Goal: Task Accomplishment & Management: Manage account settings

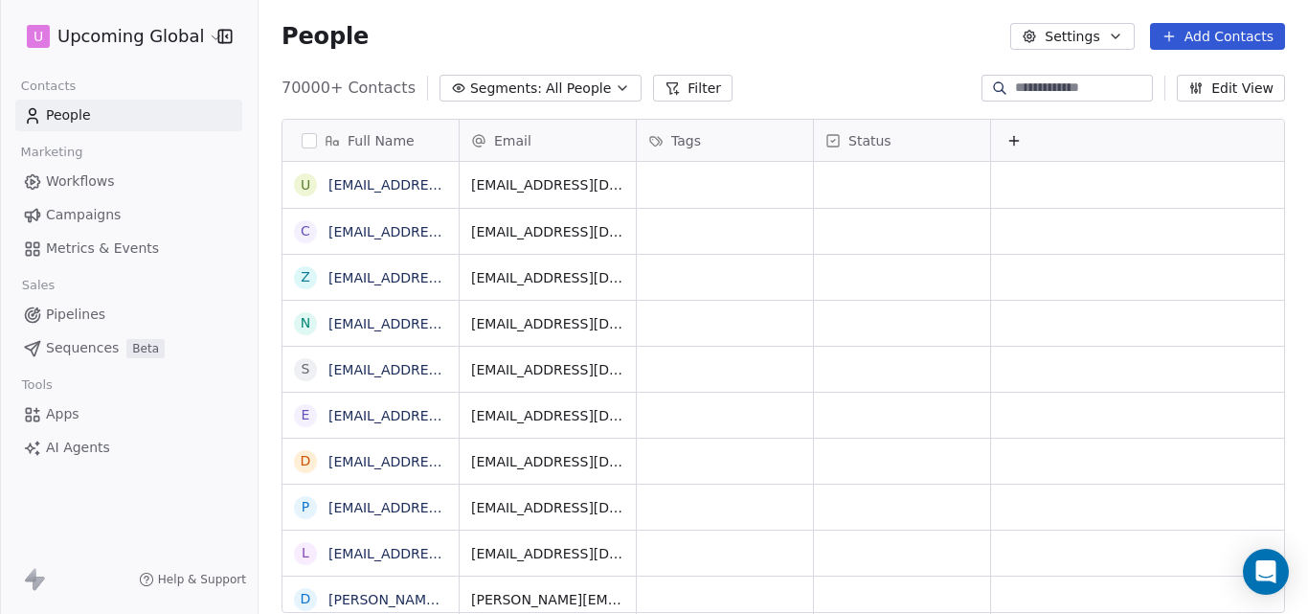
scroll to position [526, 1035]
click at [615, 91] on icon "button" at bounding box center [622, 87] width 15 height 15
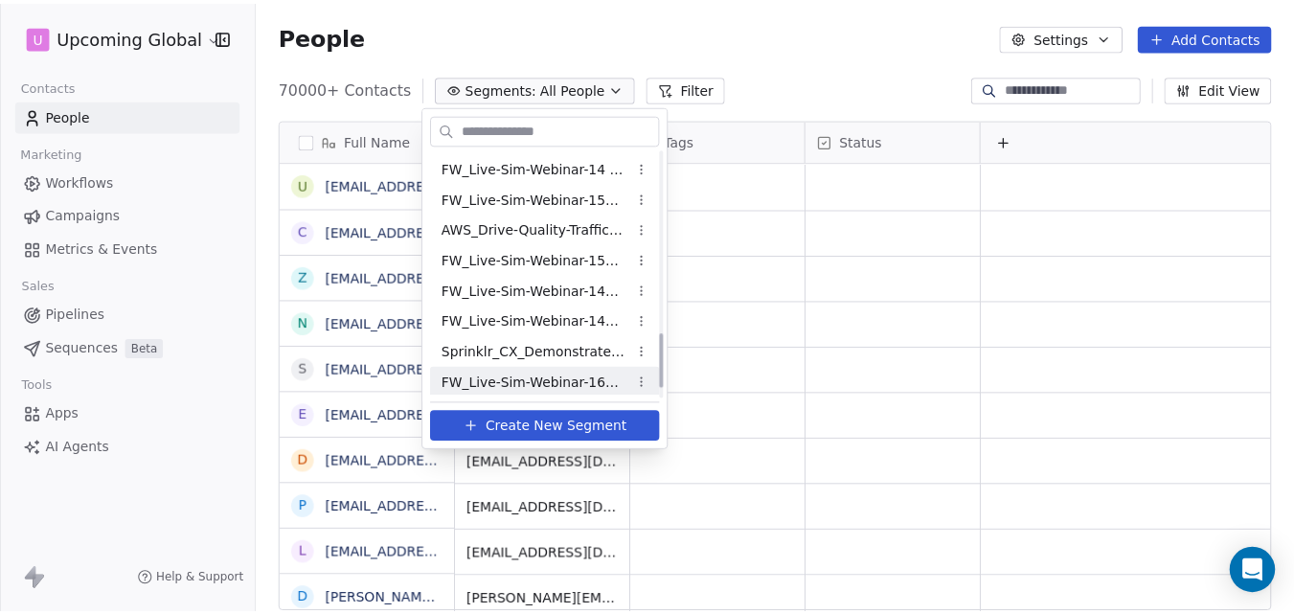
scroll to position [861, 0]
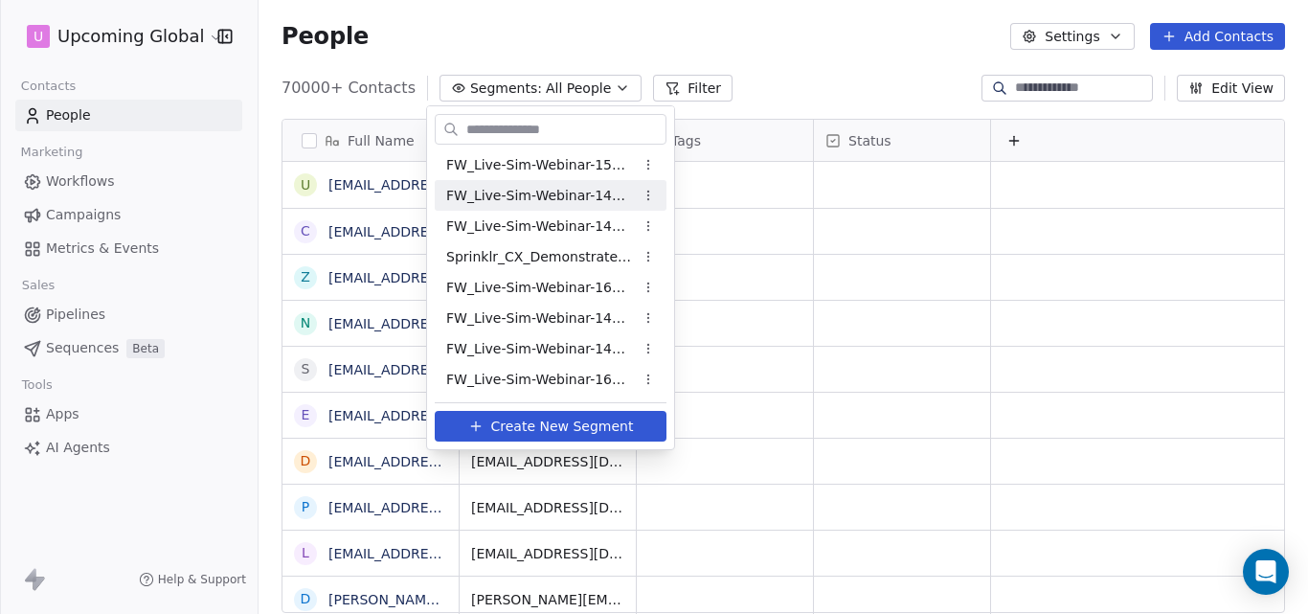
click at [800, 67] on html "U Upcoming Global Contacts People Marketing Workflows Campaigns Metrics & Event…" at bounding box center [654, 307] width 1308 height 614
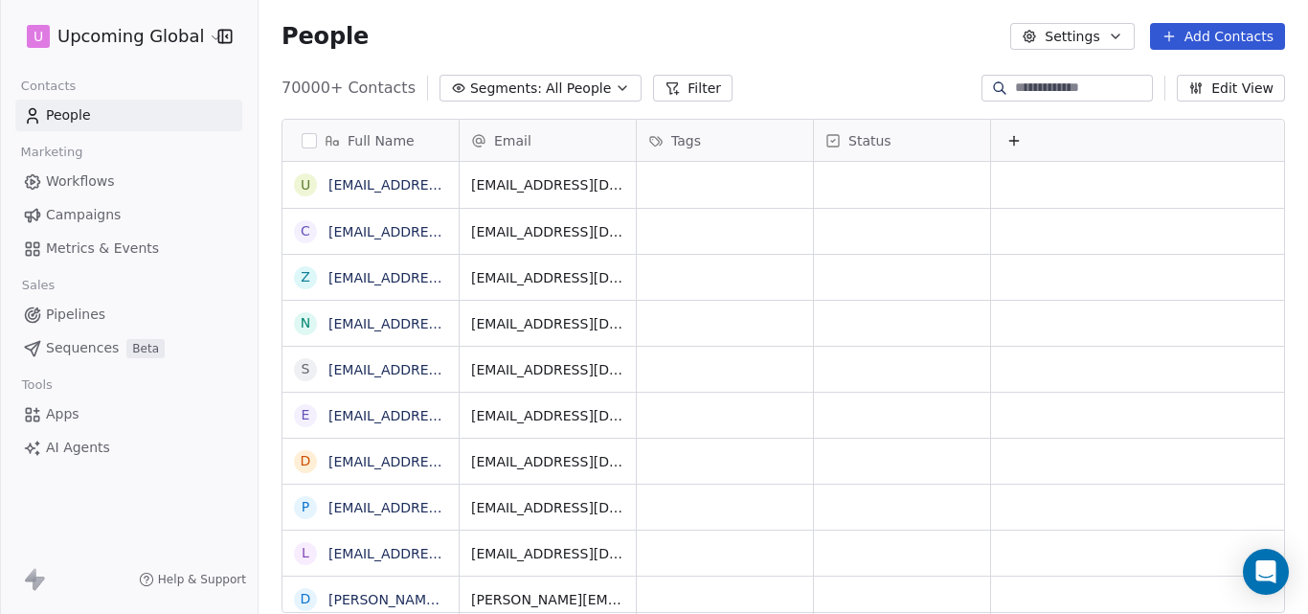
click at [1175, 41] on icon at bounding box center [1169, 36] width 15 height 15
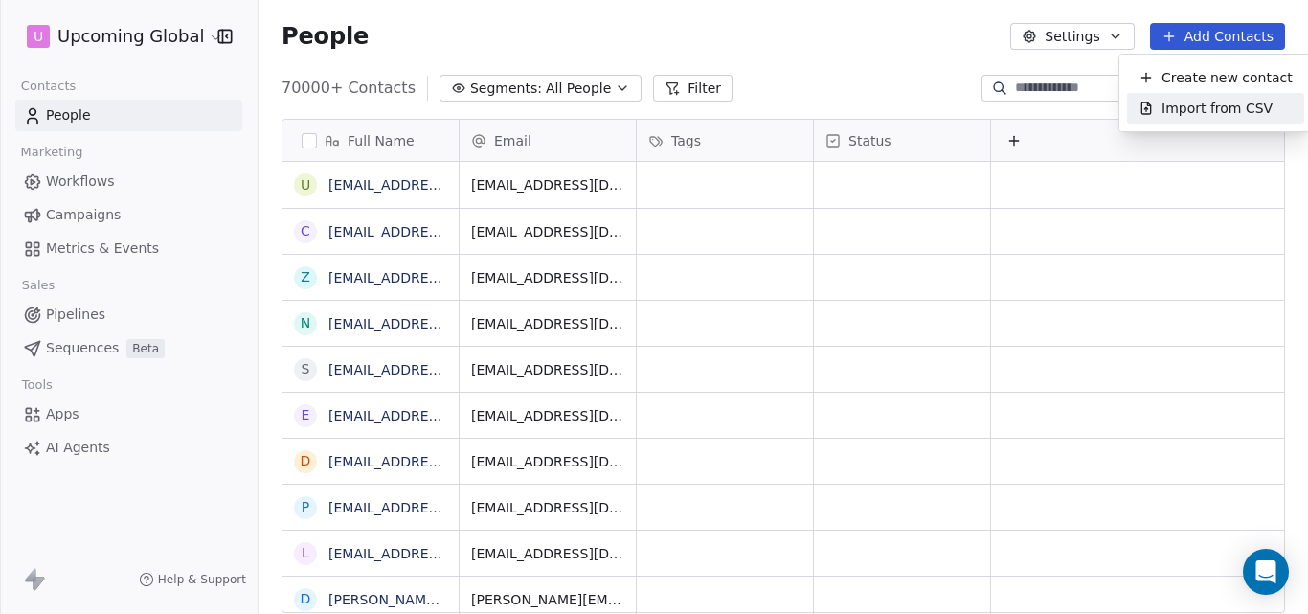
click at [1152, 108] on icon "Suggestions" at bounding box center [1146, 108] width 15 height 15
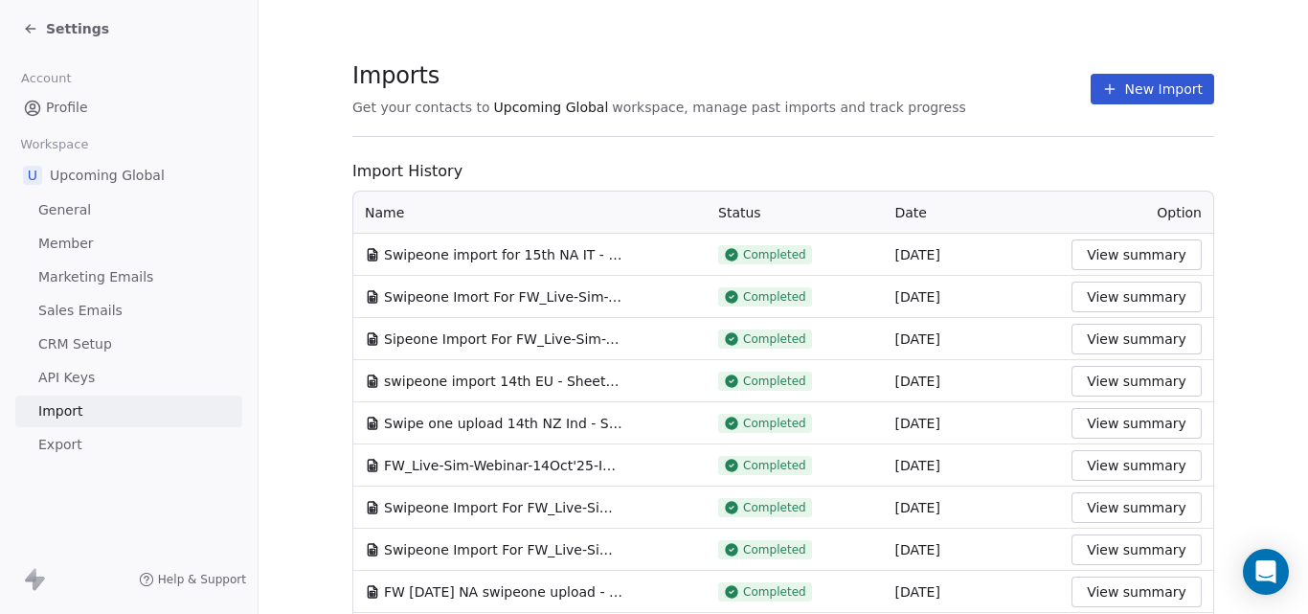
click at [1102, 83] on icon at bounding box center [1109, 88] width 15 height 15
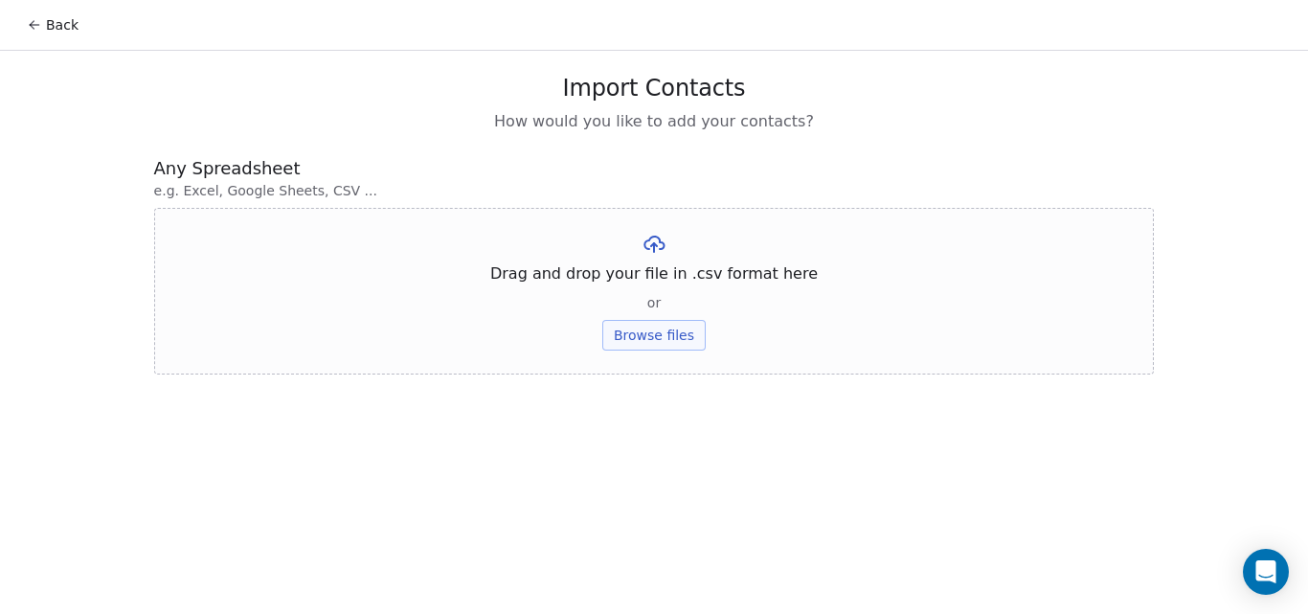
click at [652, 330] on button "Browse files" at bounding box center [653, 335] width 103 height 31
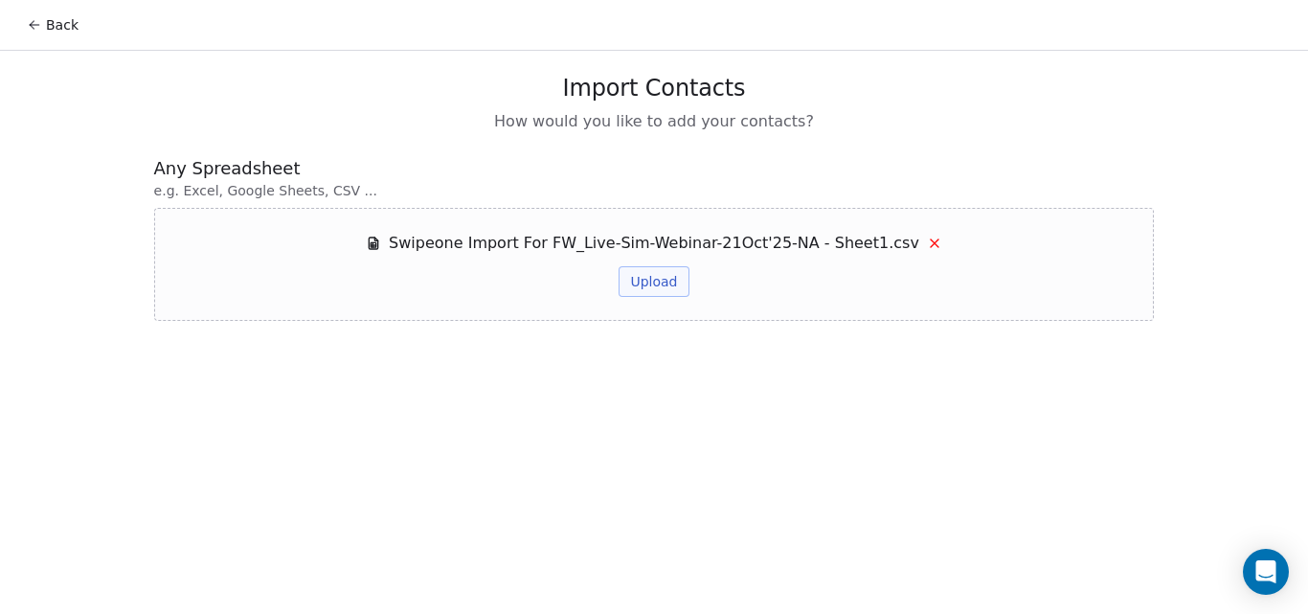
click at [650, 274] on button "Upload" at bounding box center [654, 281] width 70 height 31
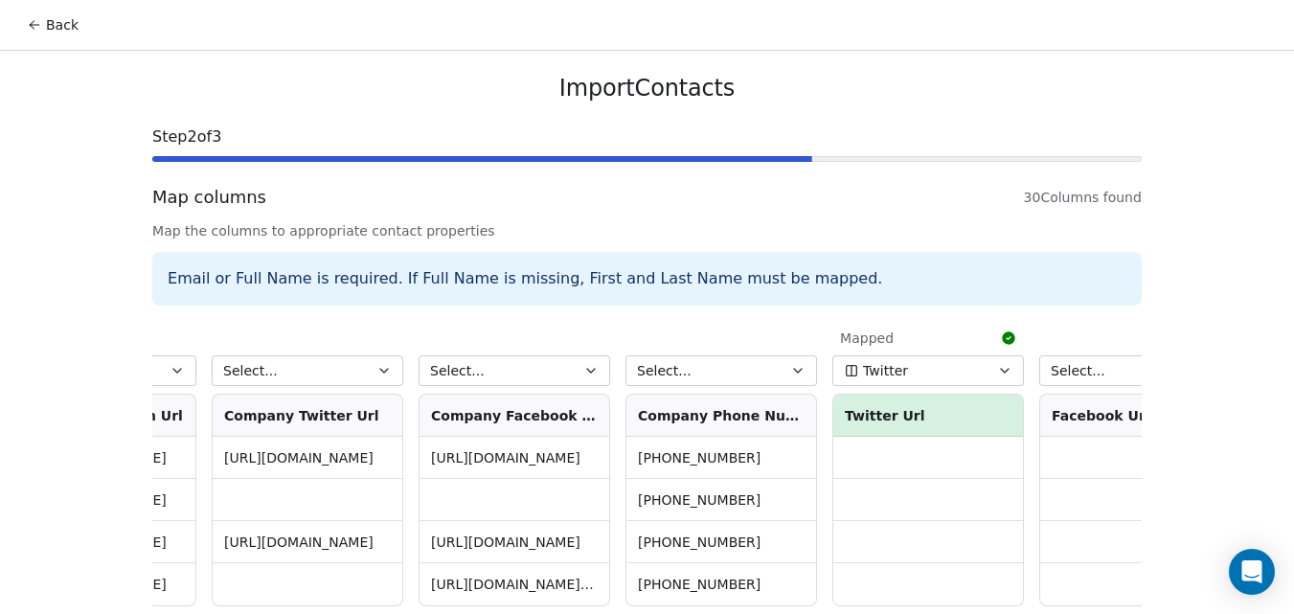
scroll to position [0, 5189]
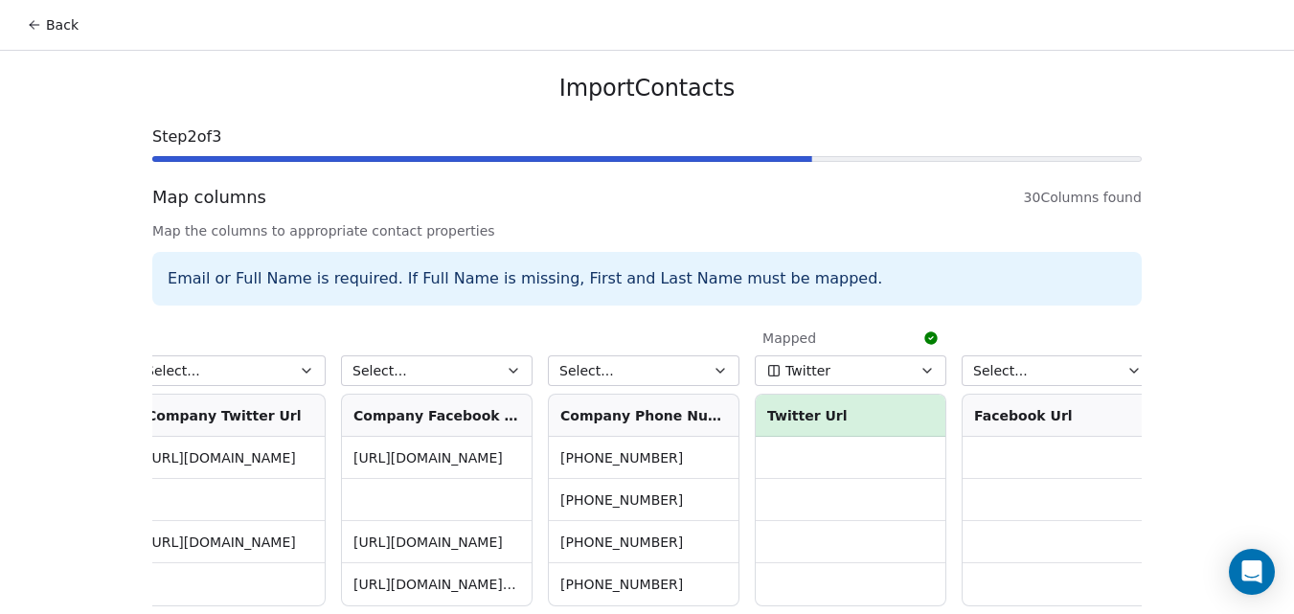
click at [637, 367] on button "Select..." at bounding box center [644, 370] width 192 height 31
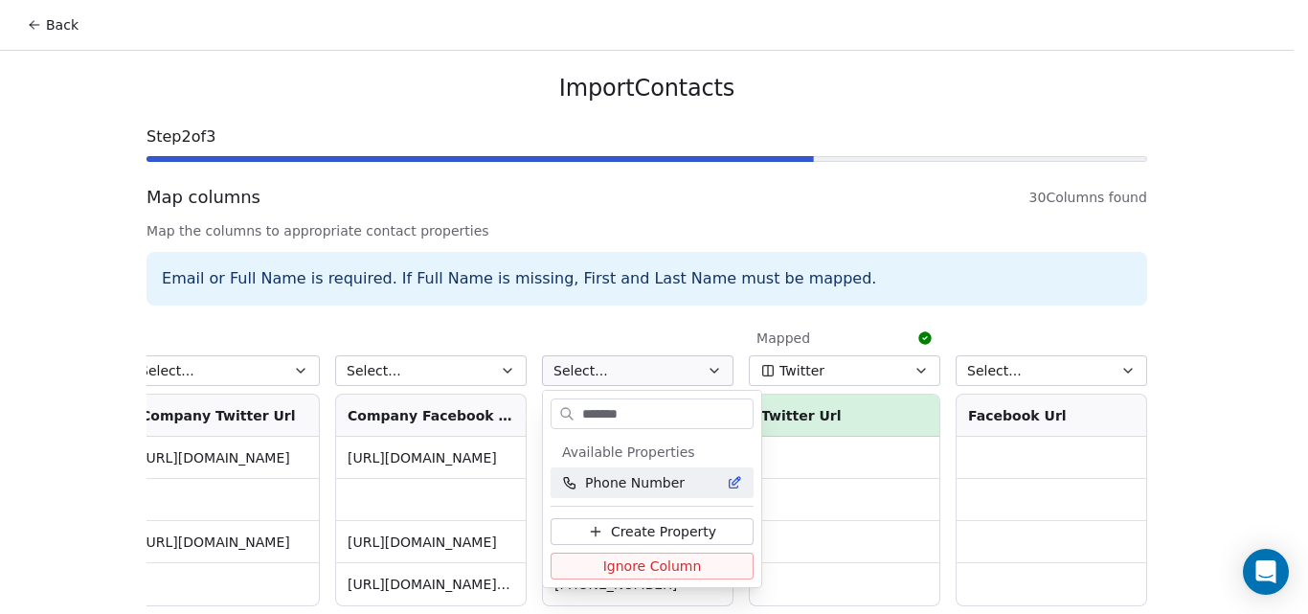
type input "*******"
click at [638, 484] on span "Phone Number" at bounding box center [635, 482] width 100 height 19
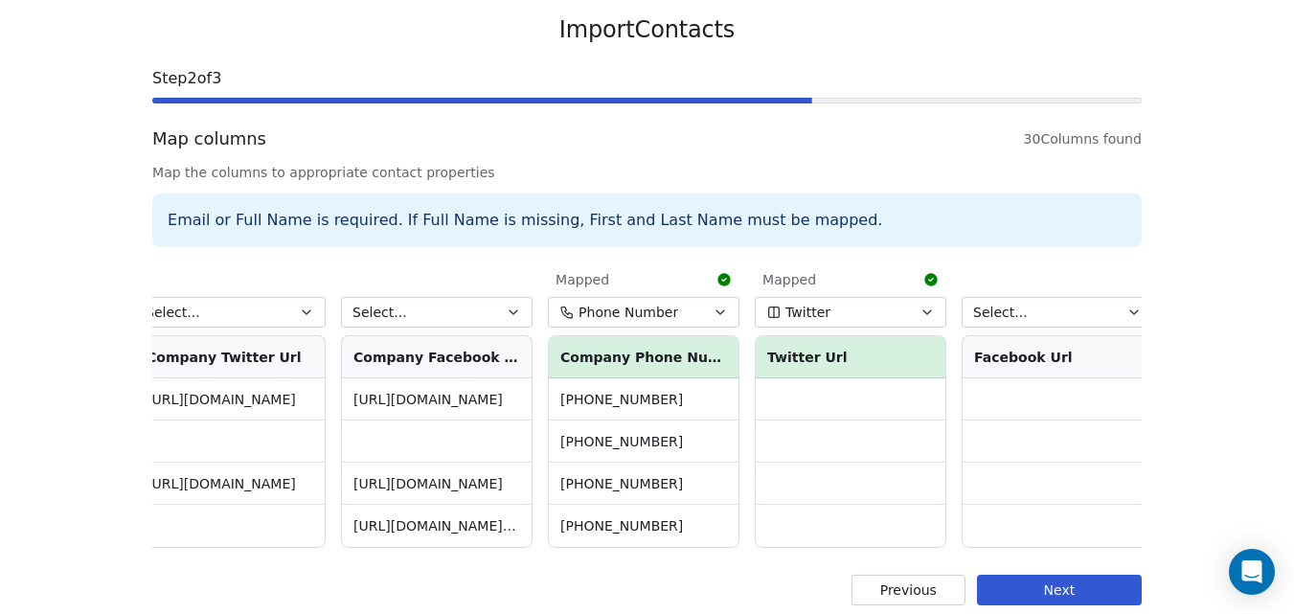
scroll to position [87, 0]
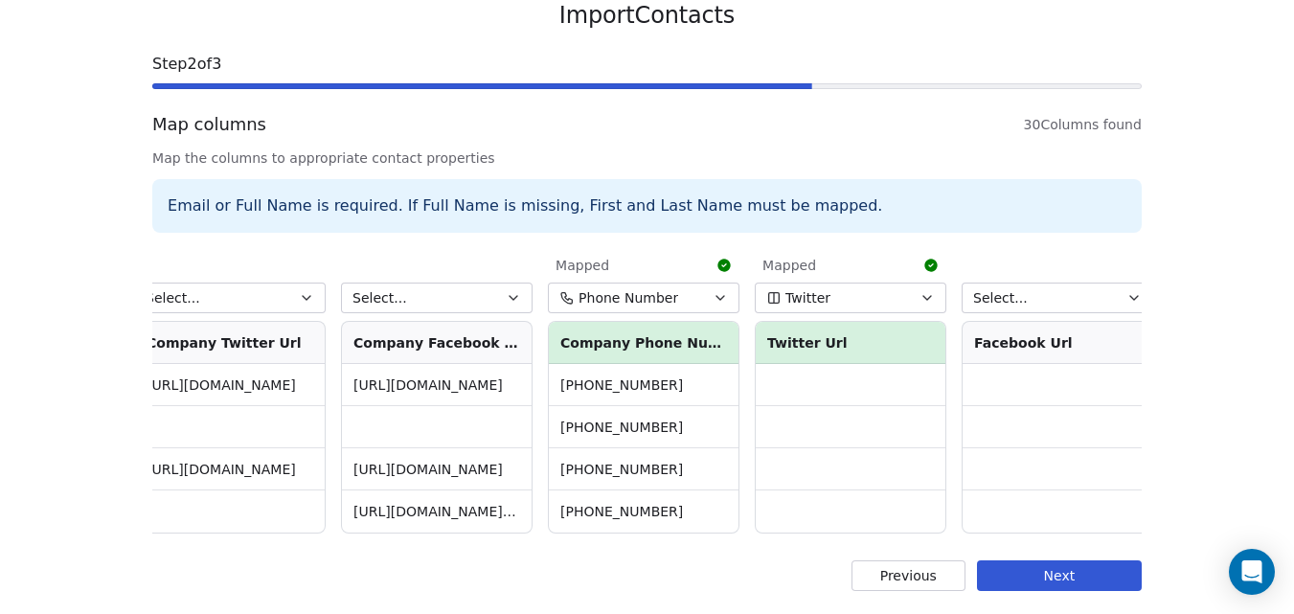
click at [1040, 574] on button "Next" at bounding box center [1059, 575] width 165 height 31
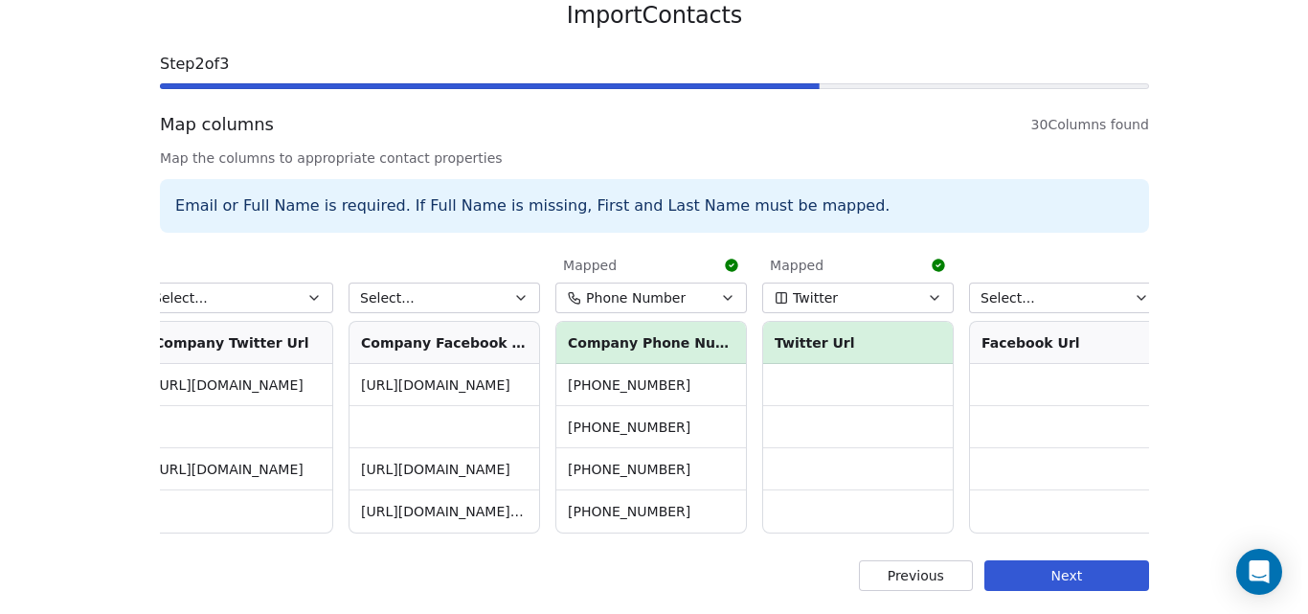
scroll to position [0, 0]
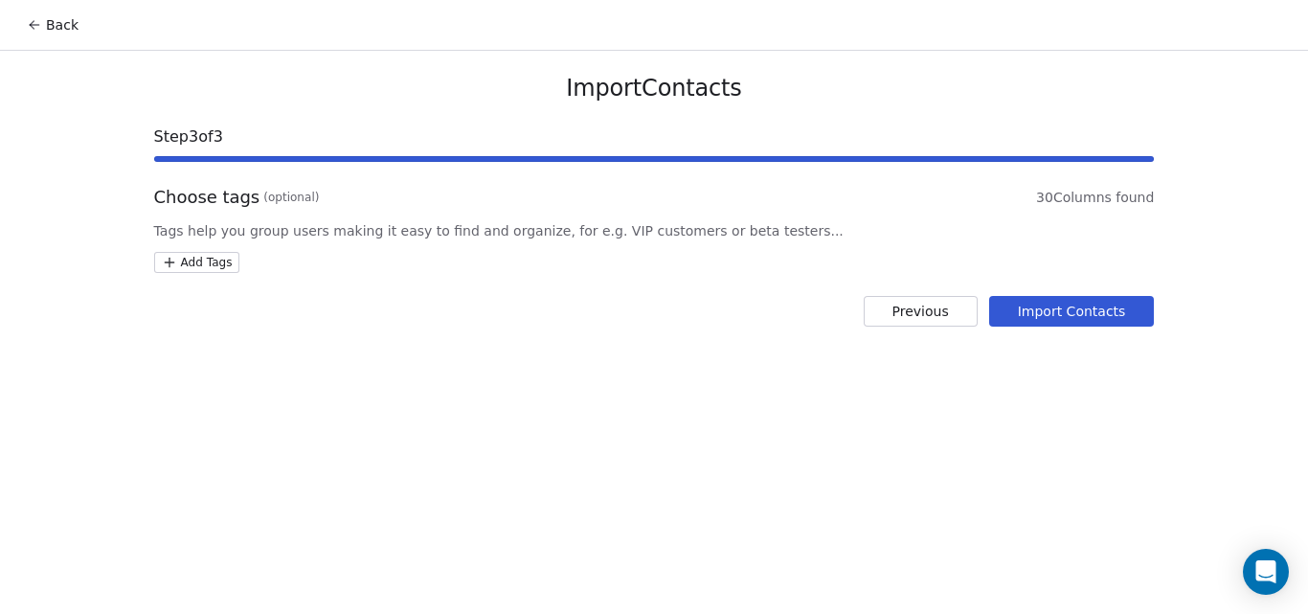
click at [1065, 312] on button "Import Contacts" at bounding box center [1072, 311] width 166 height 31
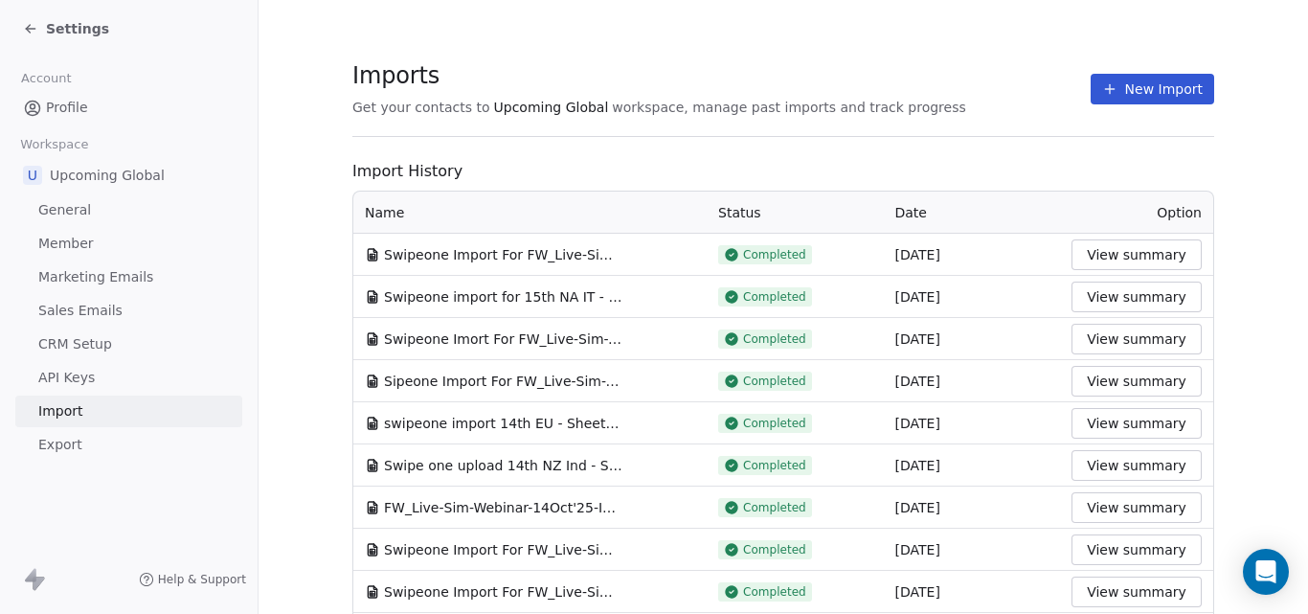
click at [959, 68] on section "Imports Get your contacts to Upcoming Global workspace, manage past imports and…" at bounding box center [783, 99] width 862 height 76
click at [1149, 297] on button "View summary" at bounding box center [1137, 297] width 130 height 31
click at [1090, 332] on button "View summary" at bounding box center [1137, 339] width 130 height 31
click at [1111, 249] on button "View summary" at bounding box center [1137, 254] width 130 height 31
click at [40, 26] on div "Settings" at bounding box center [66, 28] width 86 height 19
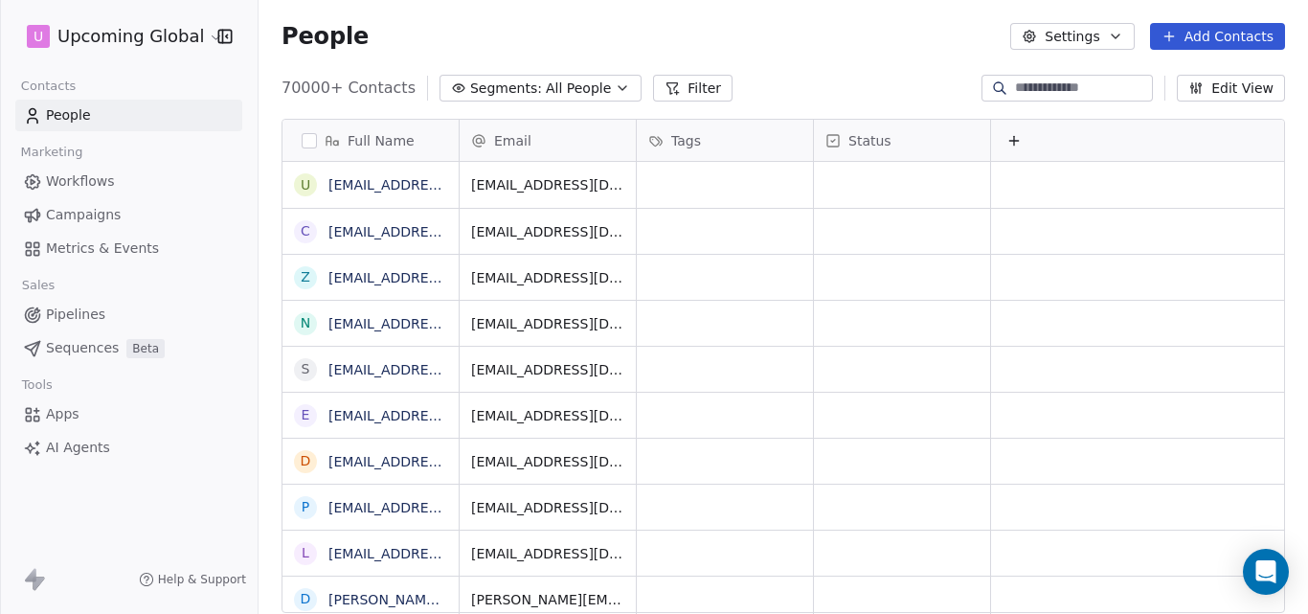
scroll to position [526, 1035]
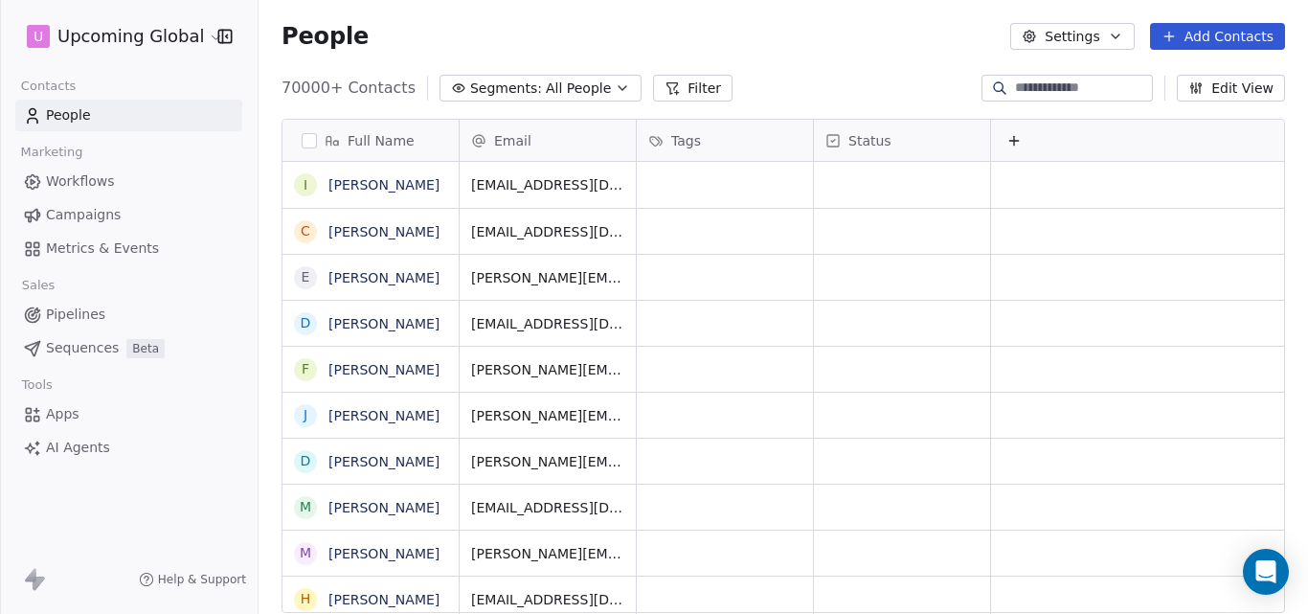
click at [682, 84] on button "Filter" at bounding box center [692, 88] width 79 height 27
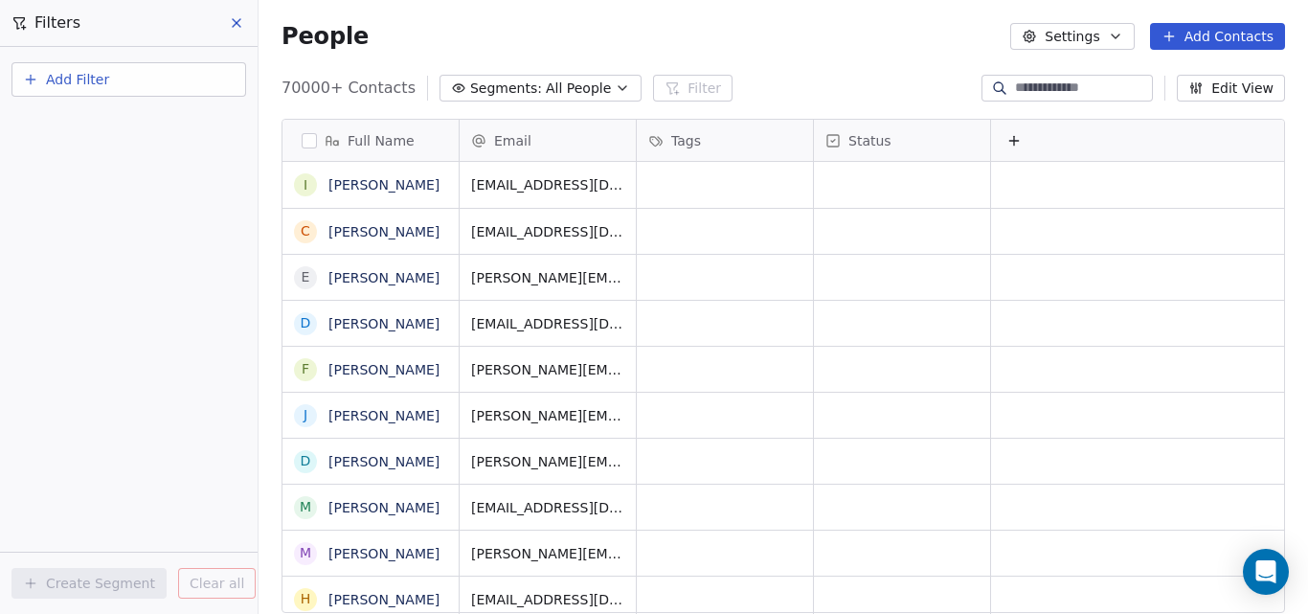
click at [74, 72] on span "Add Filter" at bounding box center [77, 80] width 63 height 20
click at [84, 124] on span "Contact properties" at bounding box center [94, 125] width 124 height 20
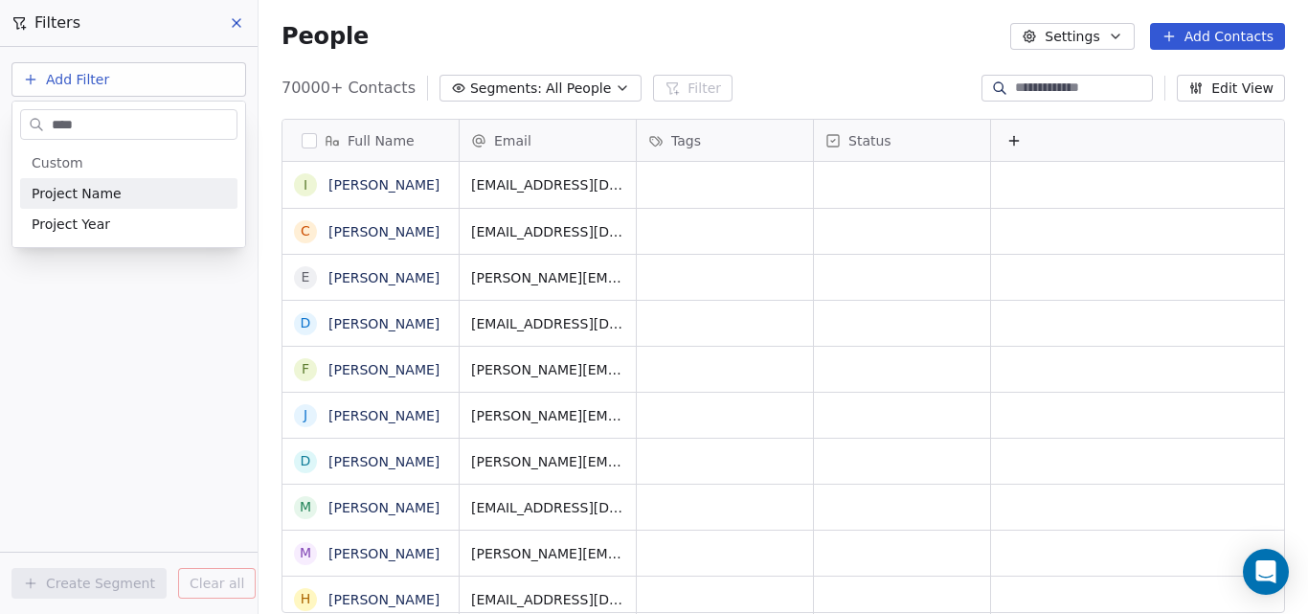
type input "****"
click at [85, 186] on span "Project Name" at bounding box center [77, 193] width 90 height 19
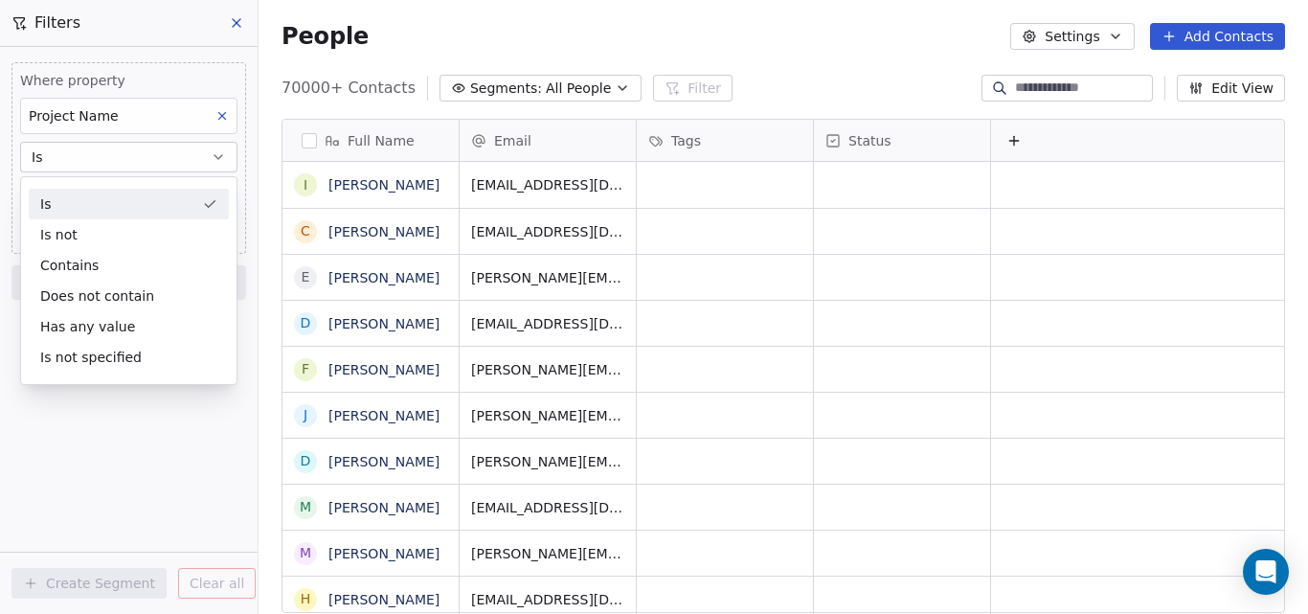
click at [73, 213] on div "Is" at bounding box center [129, 204] width 200 height 31
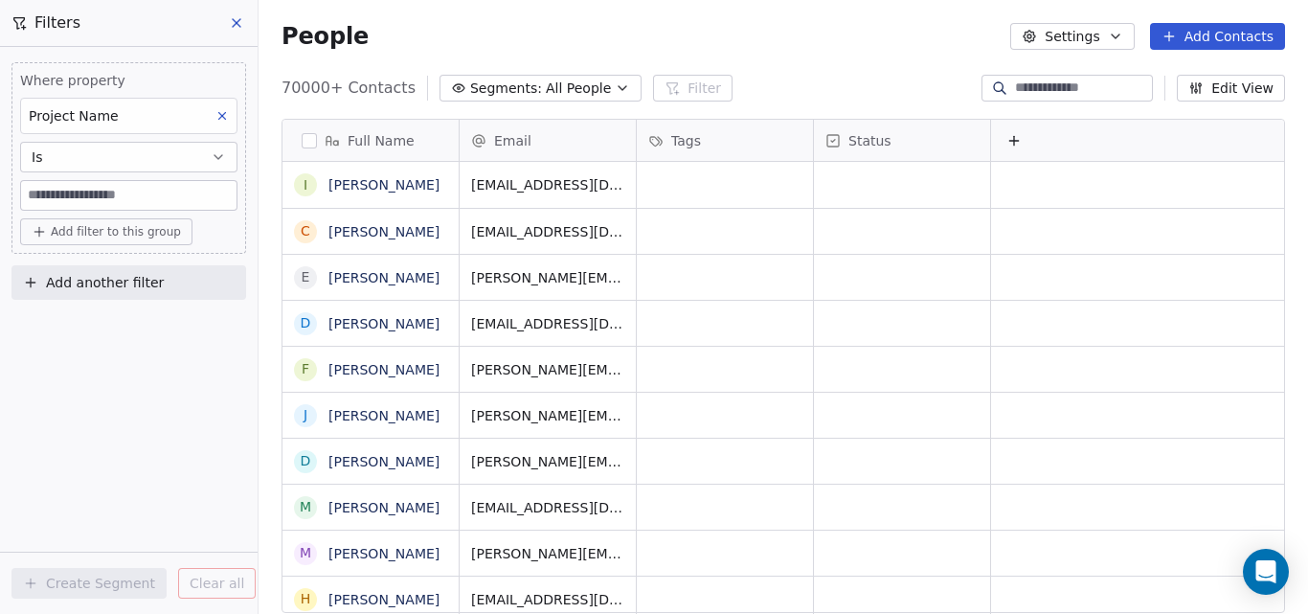
click at [75, 200] on input at bounding box center [128, 195] width 215 height 29
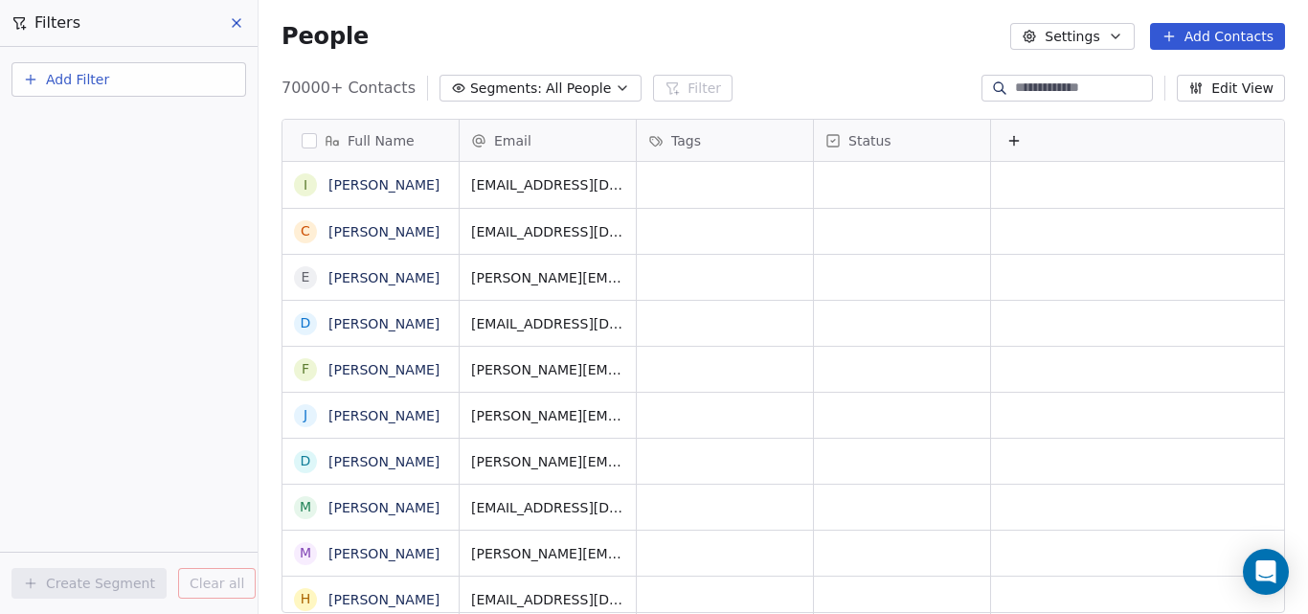
click at [132, 89] on button "Add Filter" at bounding box center [128, 79] width 235 height 34
click at [128, 122] on span "Contact properties" at bounding box center [94, 125] width 124 height 20
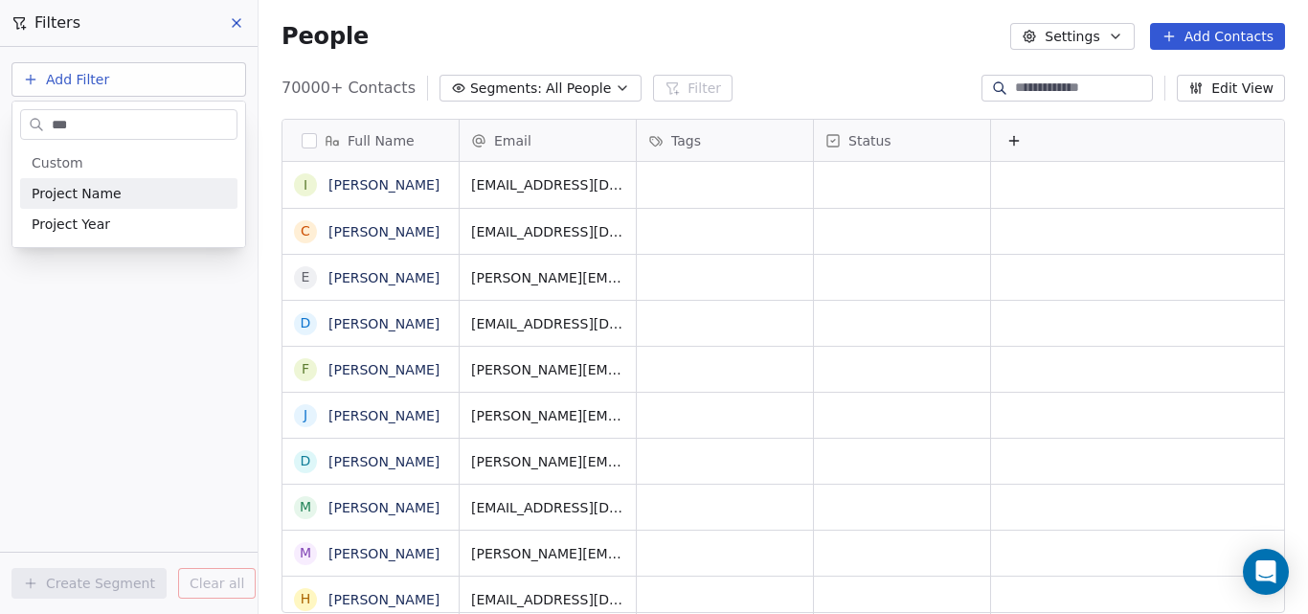
type input "***"
click at [124, 181] on div "Project Name" at bounding box center [128, 193] width 217 height 31
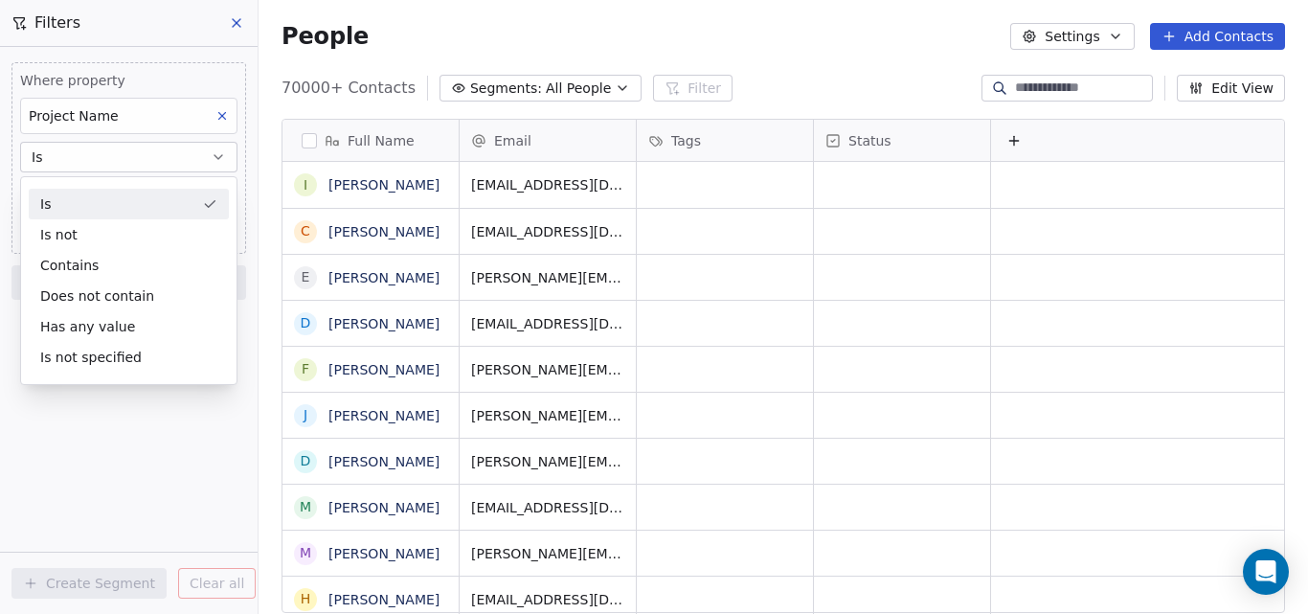
click at [46, 199] on div "Is" at bounding box center [129, 204] width 200 height 31
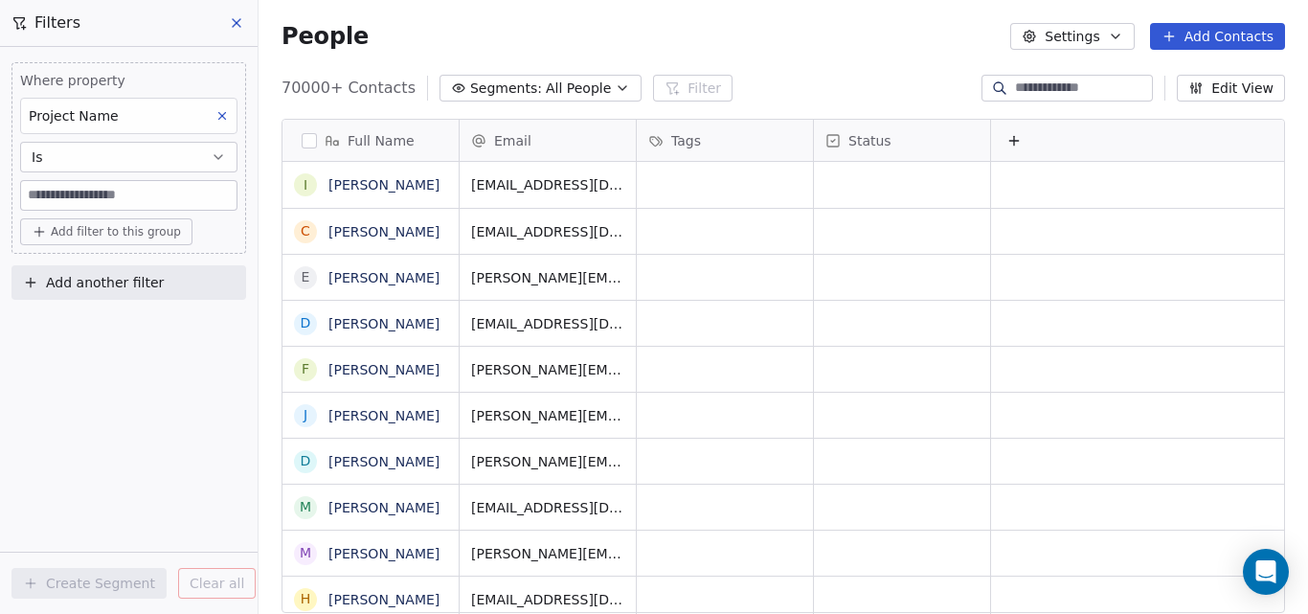
click at [72, 192] on input at bounding box center [128, 195] width 215 height 29
paste input "**********"
type input "**********"
click at [72, 234] on span "Add filter to this group" at bounding box center [116, 231] width 130 height 15
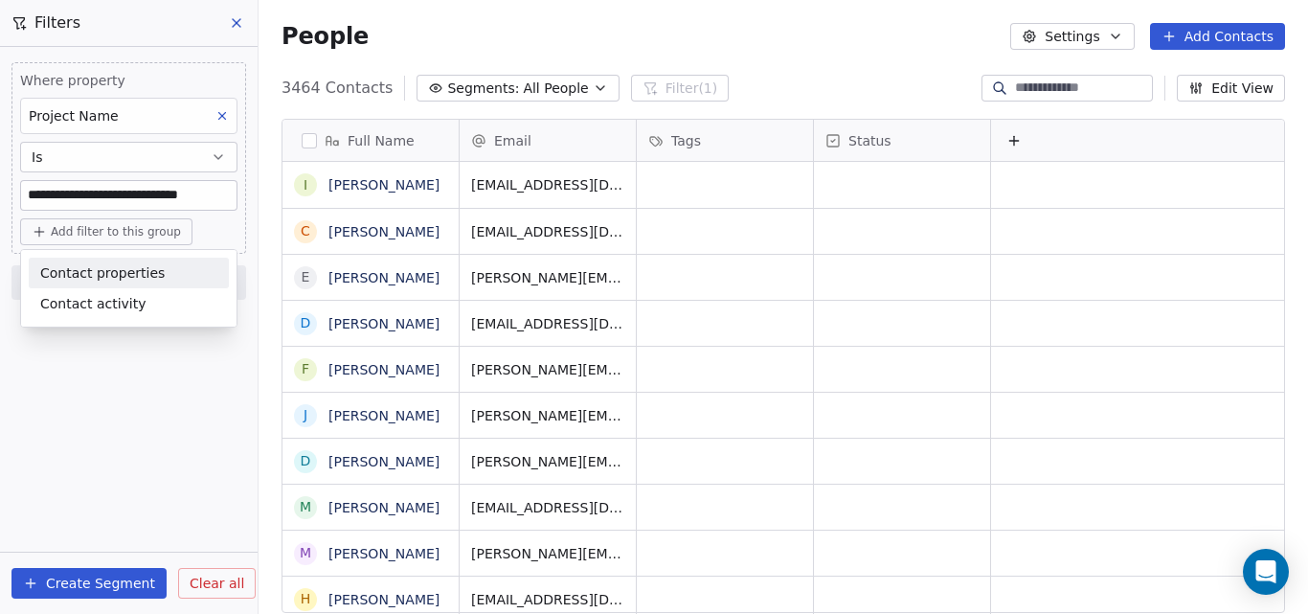
scroll to position [526, 1035]
click at [58, 578] on html "**********" at bounding box center [654, 307] width 1308 height 614
click at [59, 580] on button "Create Segment" at bounding box center [88, 583] width 155 height 31
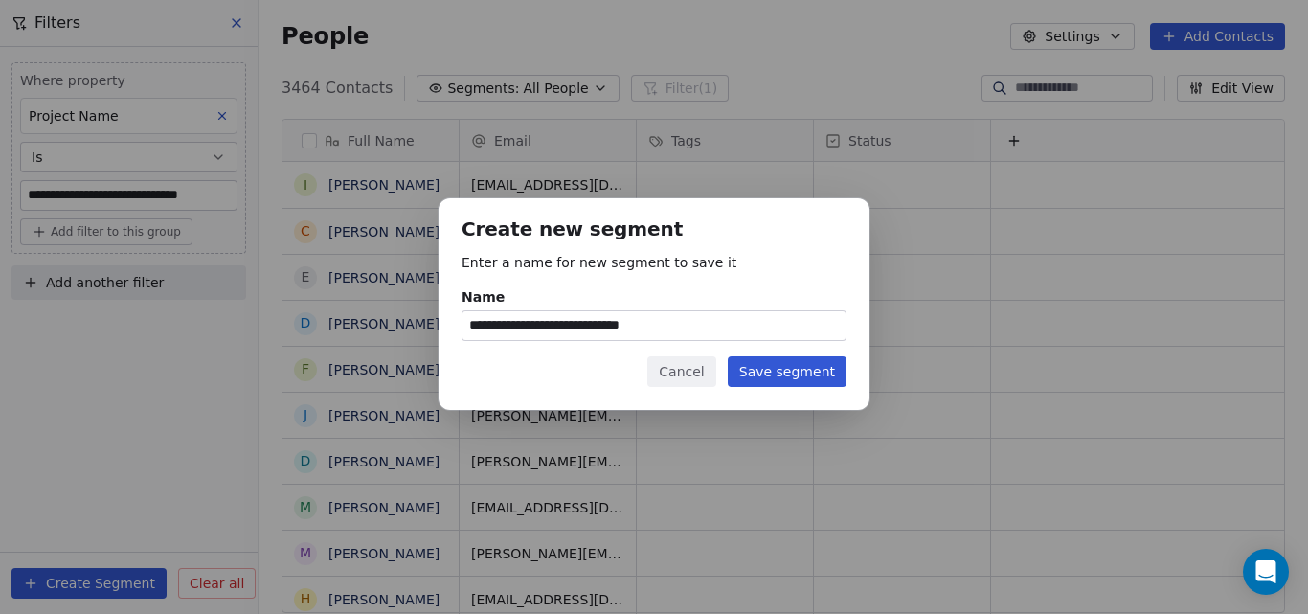
type input "**********"
click at [789, 372] on button "Save segment" at bounding box center [787, 371] width 119 height 31
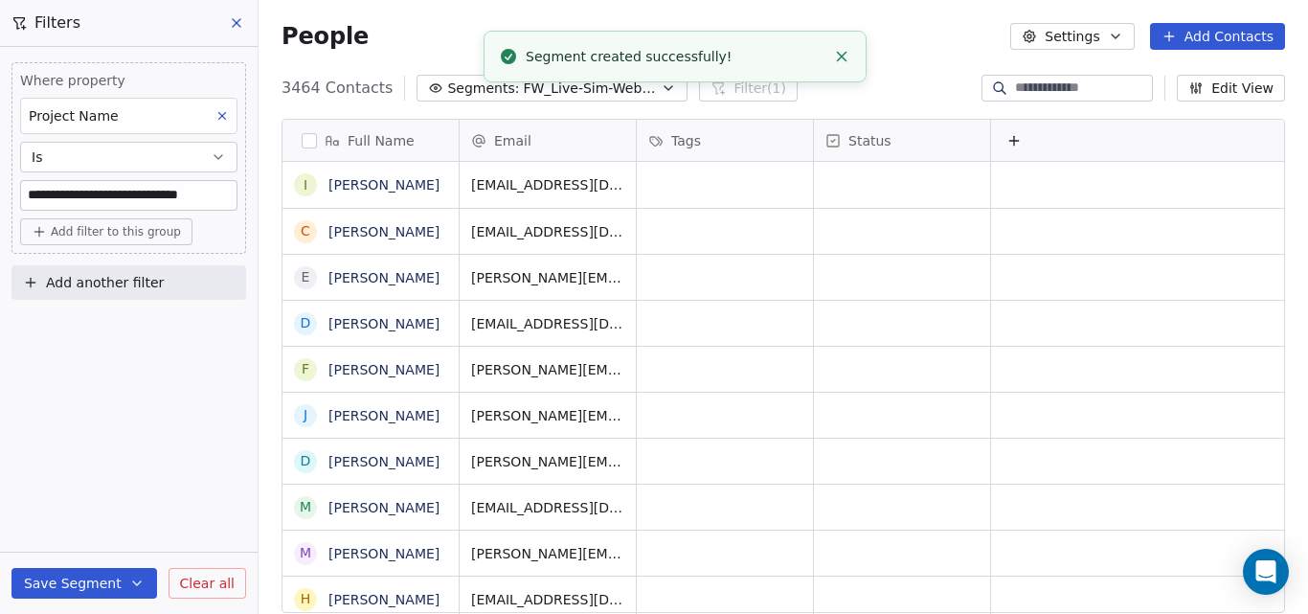
click at [898, 67] on div "People Settings Add Contacts" at bounding box center [784, 36] width 1050 height 73
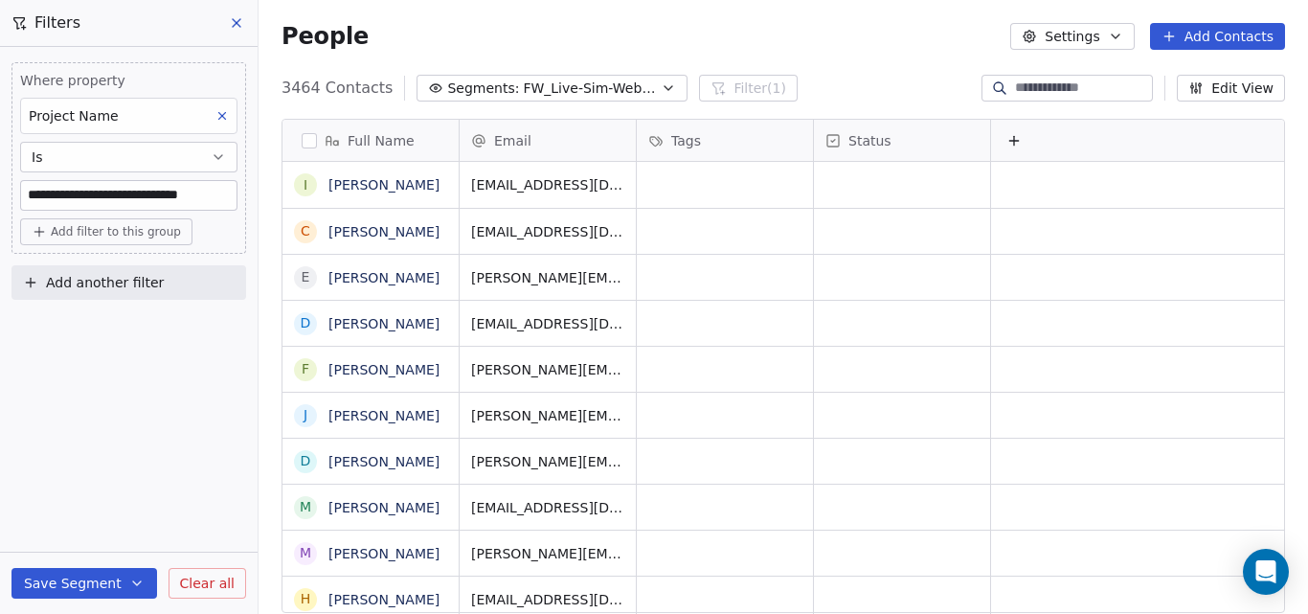
click at [661, 86] on icon "button" at bounding box center [668, 87] width 15 height 15
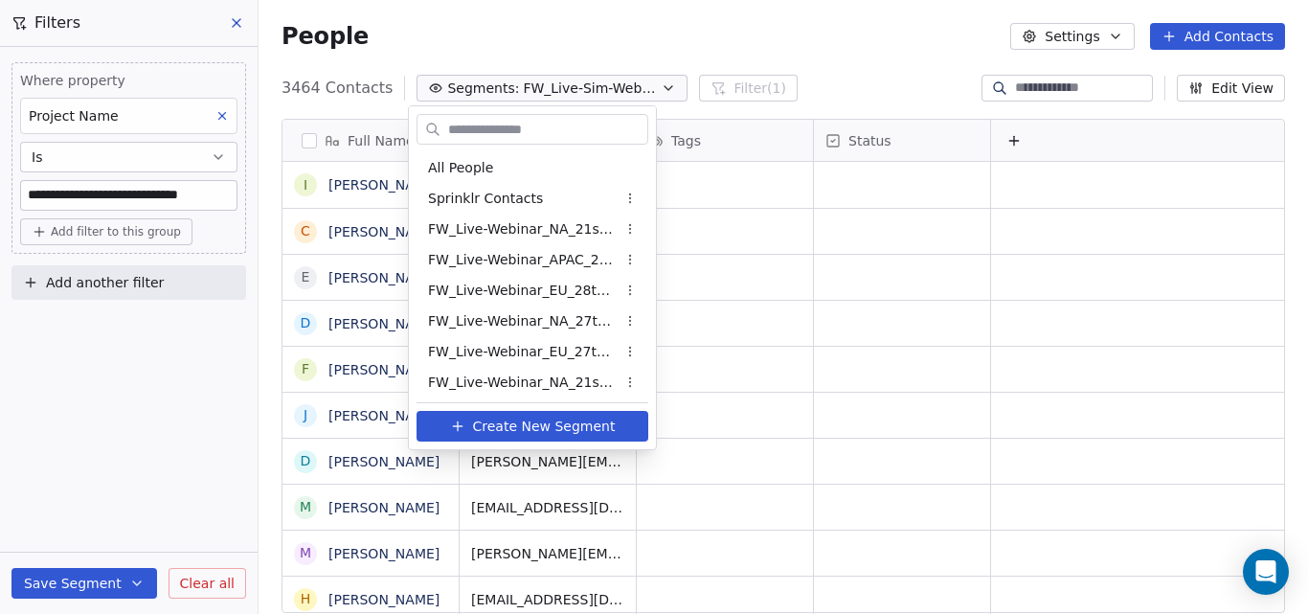
scroll to position [892, 0]
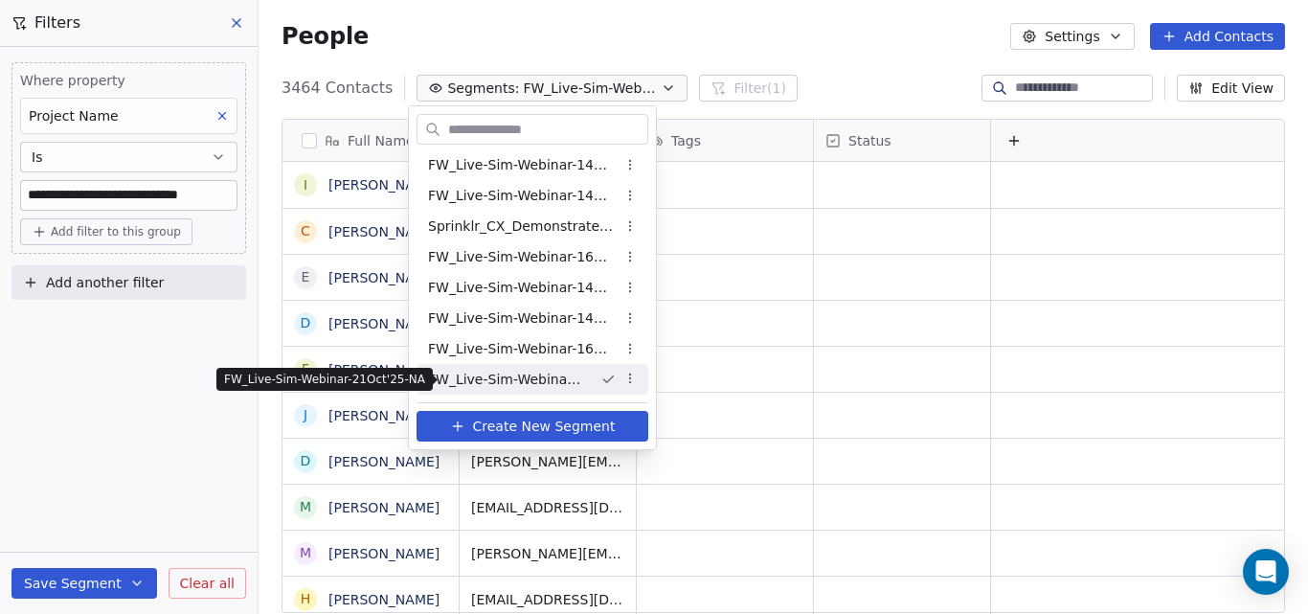
click at [538, 373] on span "FW_Live-Sim-Webinar-21Oct'25-NA" at bounding box center [506, 380] width 157 height 20
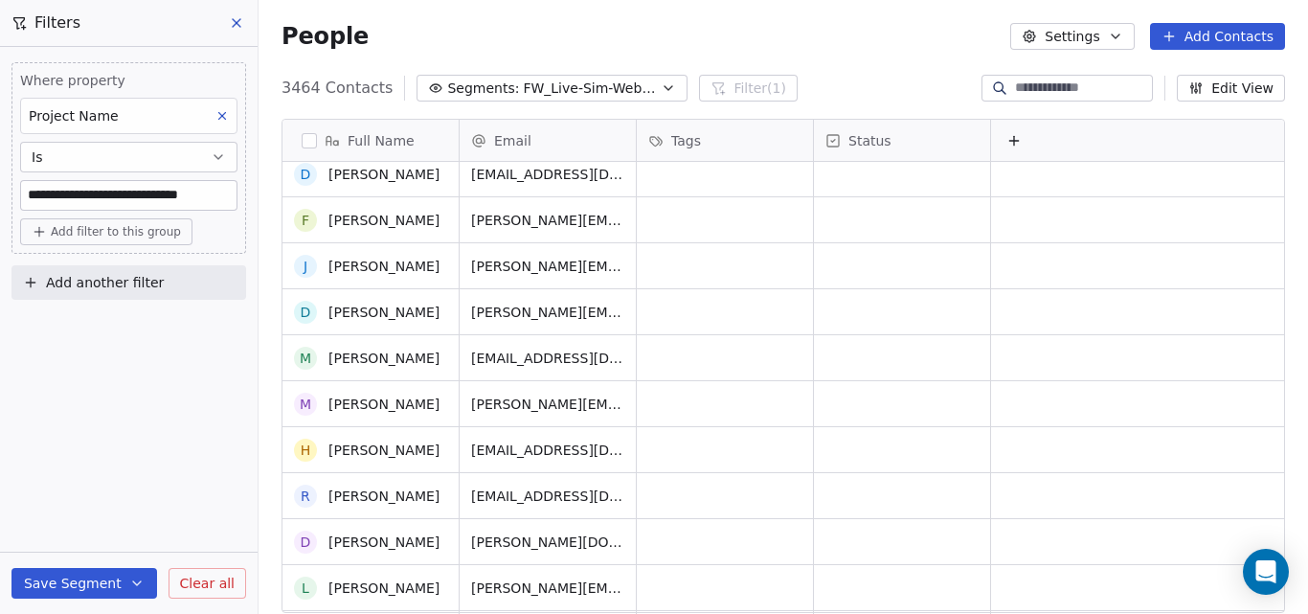
scroll to position [96, 0]
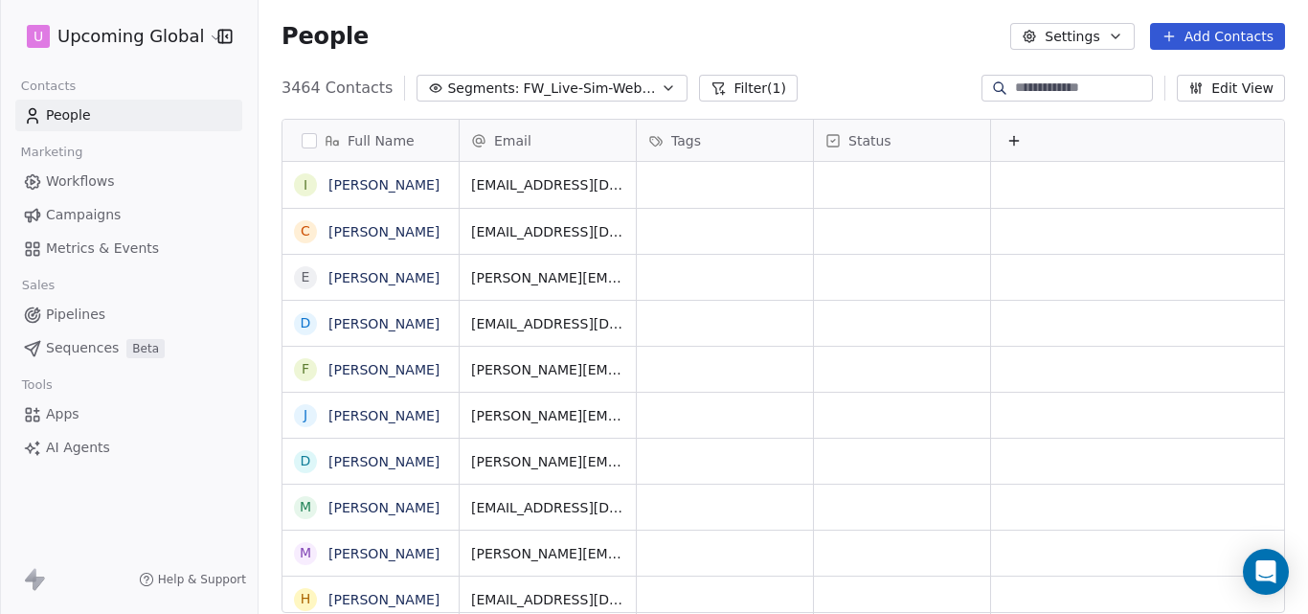
scroll to position [526, 1035]
click at [615, 93] on icon "button" at bounding box center [622, 87] width 15 height 15
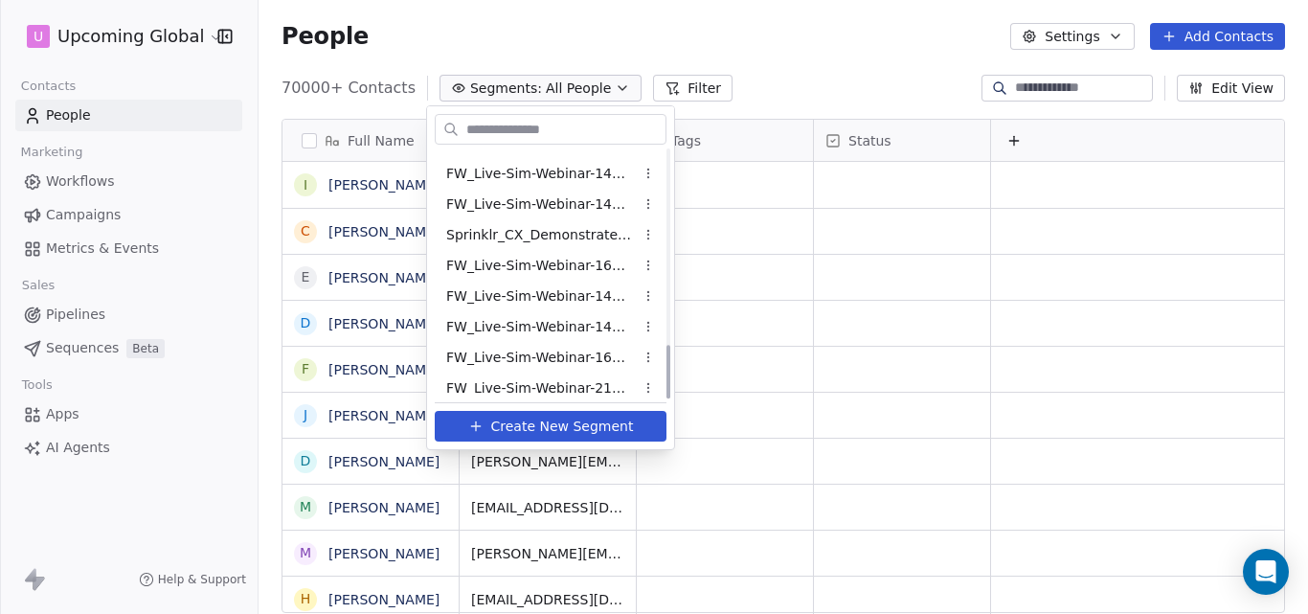
scroll to position [892, 0]
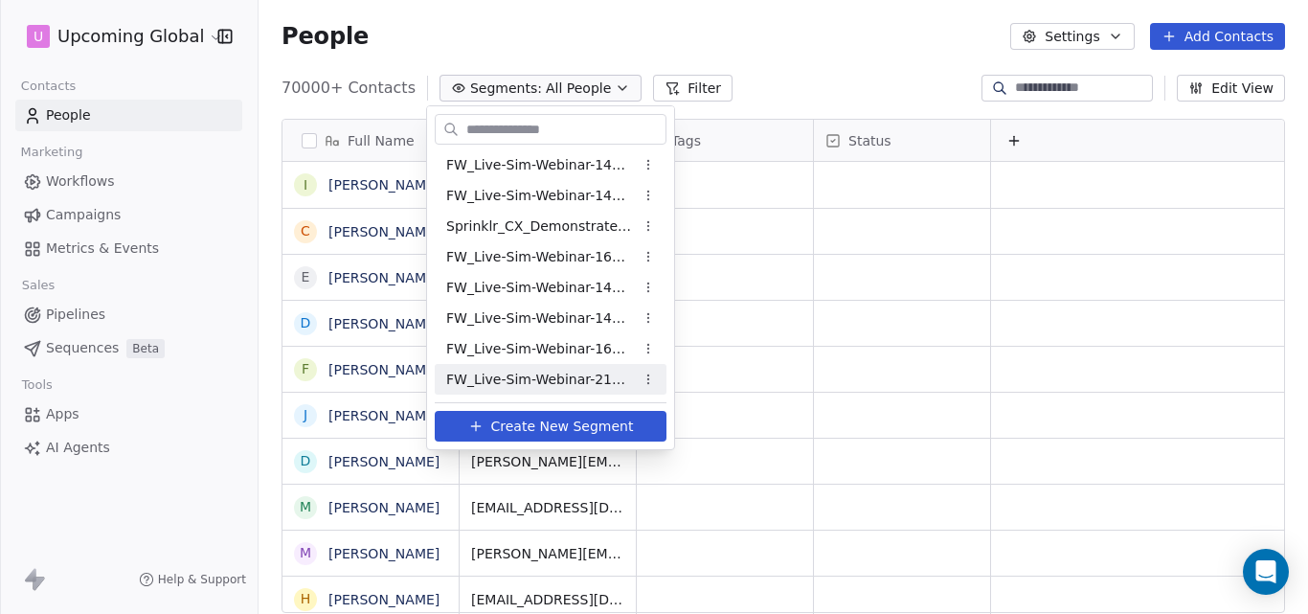
click at [540, 386] on span "FW_Live-Sim-Webinar-21Oct'25-NA" at bounding box center [540, 380] width 188 height 20
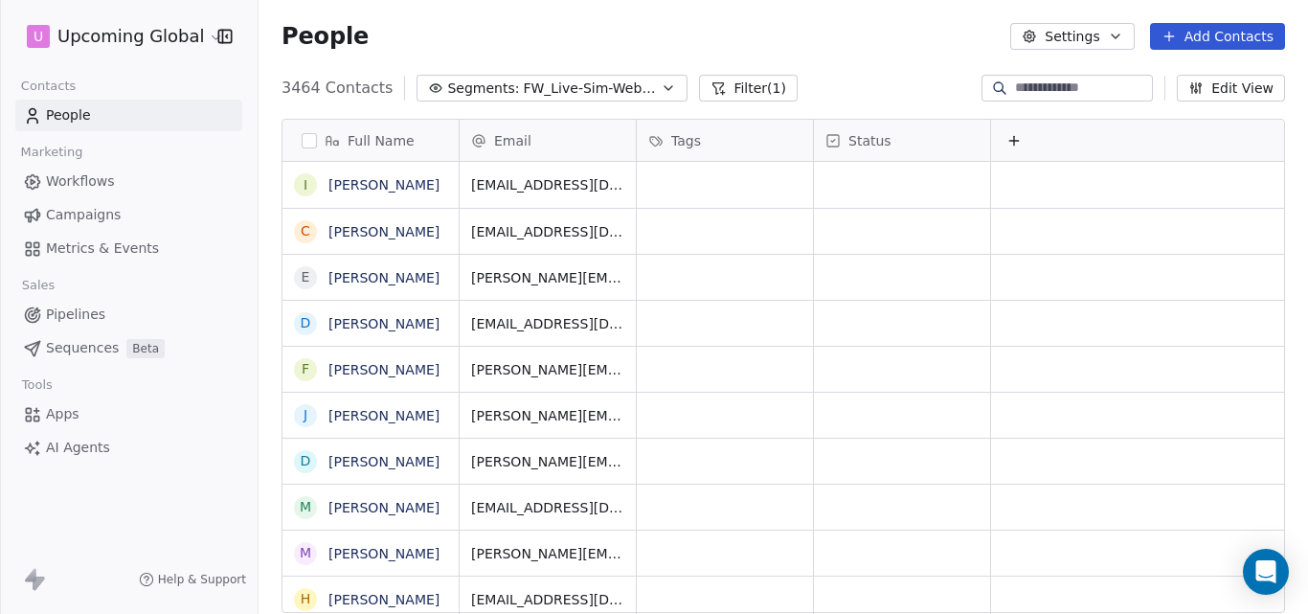
scroll to position [526, 1035]
